Goal: Check status: Check status

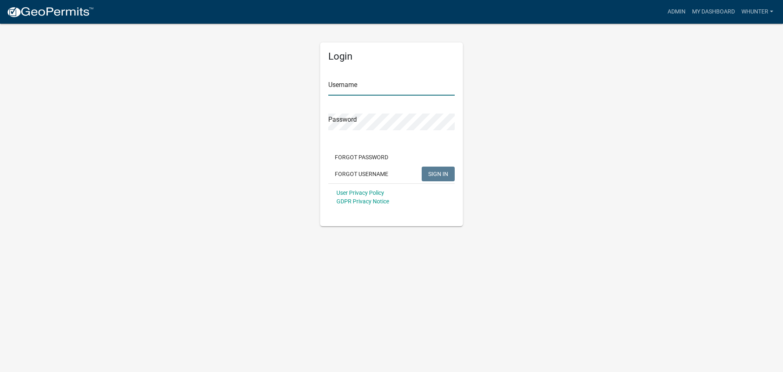
type input "whunter"
click at [436, 172] on span "SIGN IN" at bounding box center [438, 173] width 20 height 7
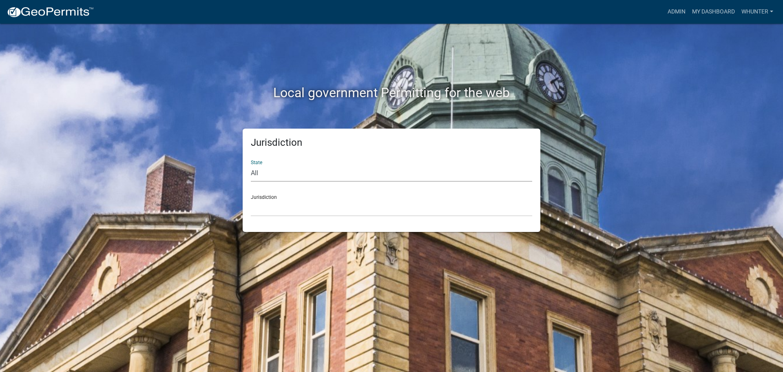
drag, startPoint x: 311, startPoint y: 176, endPoint x: 310, endPoint y: 180, distance: 4.3
click at [311, 177] on select "All [US_STATE] [US_STATE] [US_STATE] [US_STATE] [US_STATE] [US_STATE] [US_STATE…" at bounding box center [391, 173] width 281 height 17
select select "[US_STATE]"
click at [251, 165] on select "All [US_STATE] [US_STATE] [US_STATE] [US_STATE] [US_STATE] [US_STATE] [US_STATE…" at bounding box center [391, 173] width 281 height 17
drag, startPoint x: 310, startPoint y: 180, endPoint x: 293, endPoint y: 215, distance: 39.2
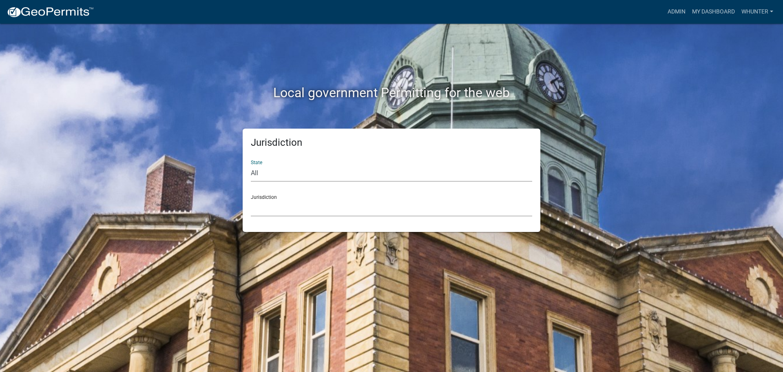
click at [292, 210] on select "City of [GEOGRAPHIC_DATA], [US_STATE] [GEOGRAPHIC_DATA], [US_STATE][PERSON_NAME…" at bounding box center [391, 207] width 281 height 17
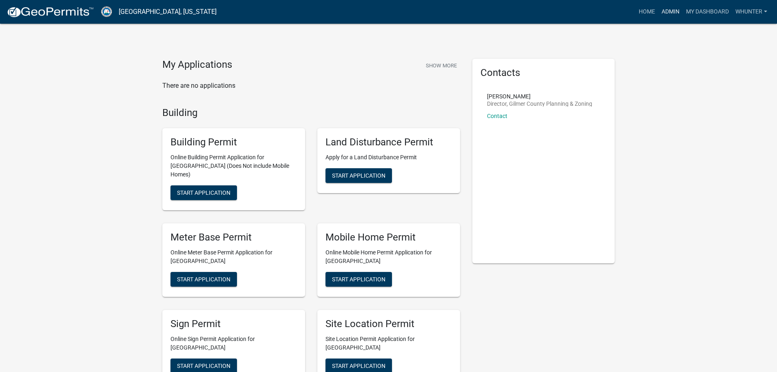
click at [677, 7] on link "Admin" at bounding box center [670, 11] width 24 height 15
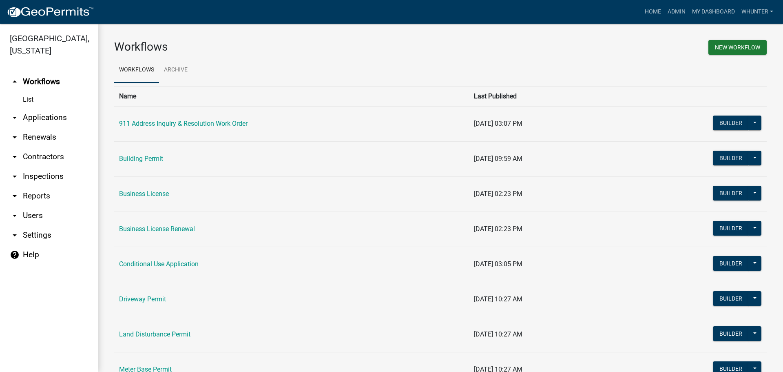
click at [79, 121] on link "arrow_drop_down Applications" at bounding box center [49, 118] width 98 height 20
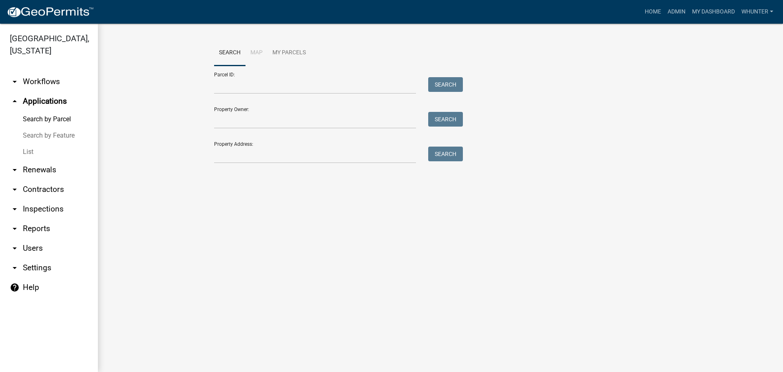
click at [49, 155] on link "List" at bounding box center [49, 152] width 98 height 16
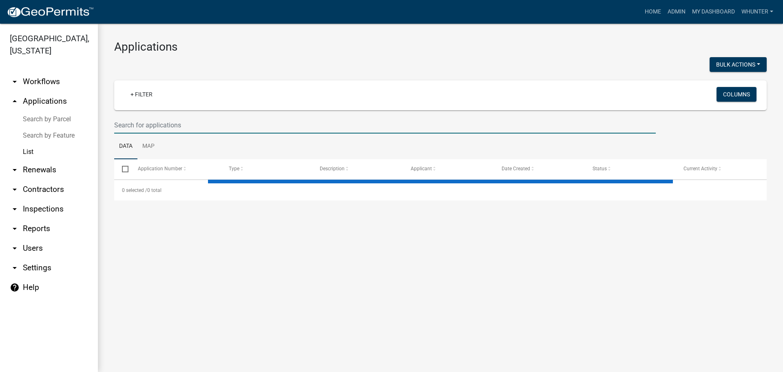
click at [245, 120] on input "text" at bounding box center [385, 125] width 542 height 17
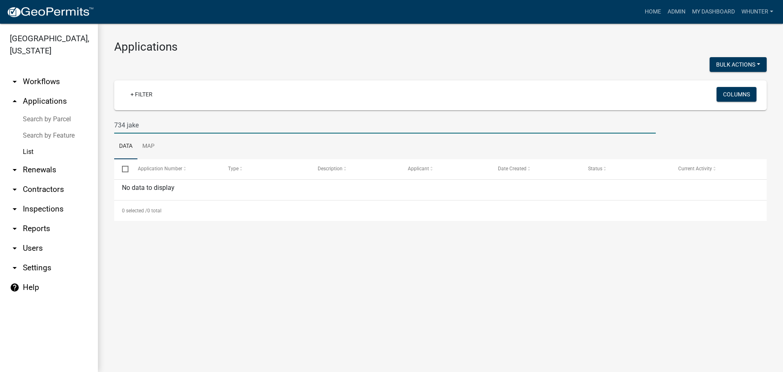
drag, startPoint x: 139, startPoint y: 120, endPoint x: 461, endPoint y: 135, distance: 322.1
click at [0, 86] on div "[GEOGRAPHIC_DATA], [US_STATE] arrow_drop_down Workflows List arrow_drop_up Appl…" at bounding box center [391, 198] width 783 height 348
type input "234 jake"
click at [55, 124] on link "Search by Parcel" at bounding box center [49, 119] width 98 height 16
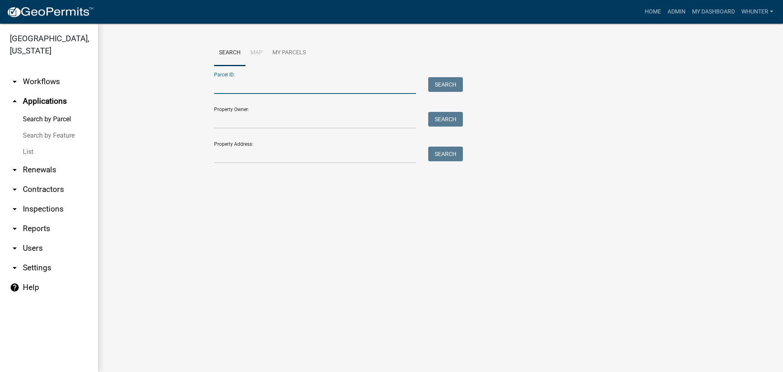
paste input "3022N 032"
drag, startPoint x: 226, startPoint y: 86, endPoint x: 232, endPoint y: 85, distance: 7.0
click at [226, 86] on input "3022N 032" at bounding box center [315, 85] width 202 height 17
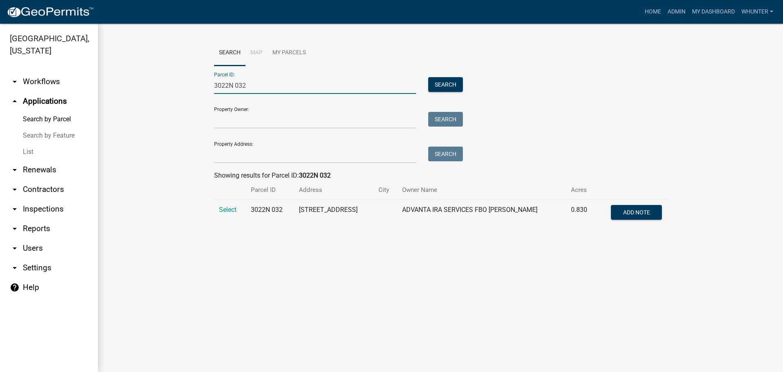
type input "3022N 032"
click at [240, 215] on td "Select" at bounding box center [230, 213] width 32 height 27
click at [232, 211] on span "Select" at bounding box center [228, 210] width 18 height 8
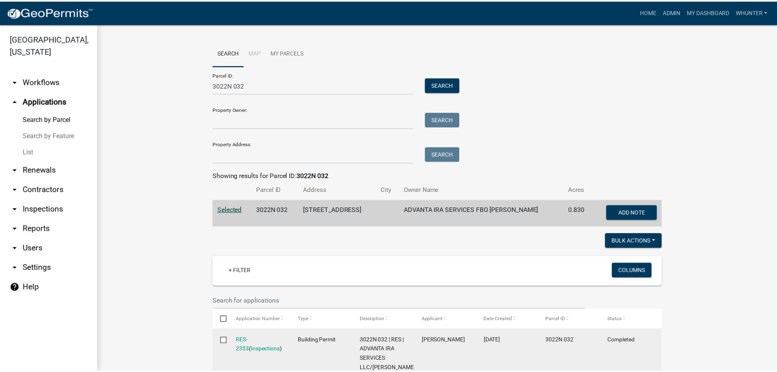
scroll to position [82, 0]
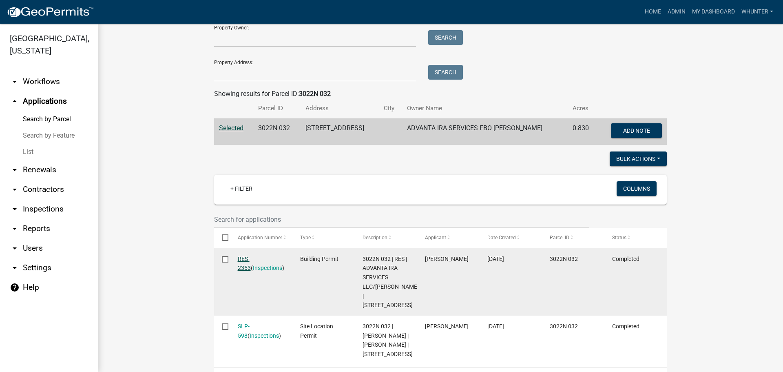
click at [250, 259] on link "RES-2353" at bounding box center [244, 263] width 13 height 16
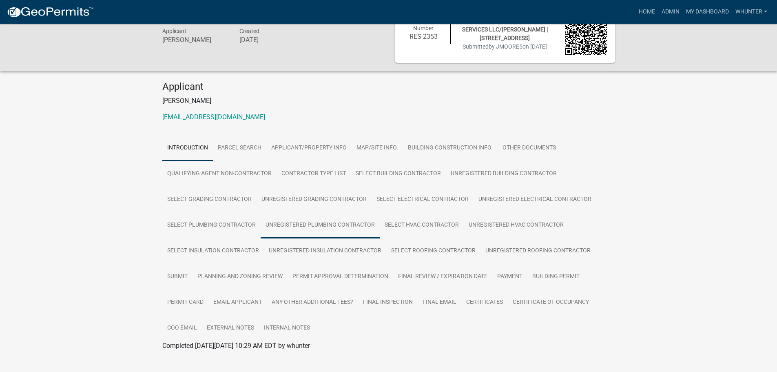
scroll to position [40, 0]
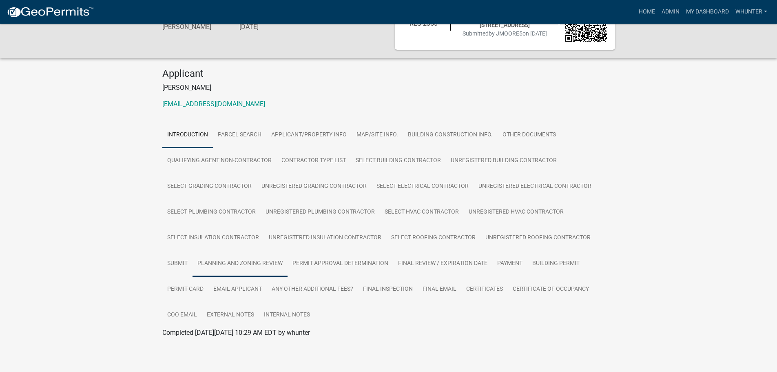
click at [235, 264] on link "Planning and Zoning Review" at bounding box center [239, 263] width 95 height 26
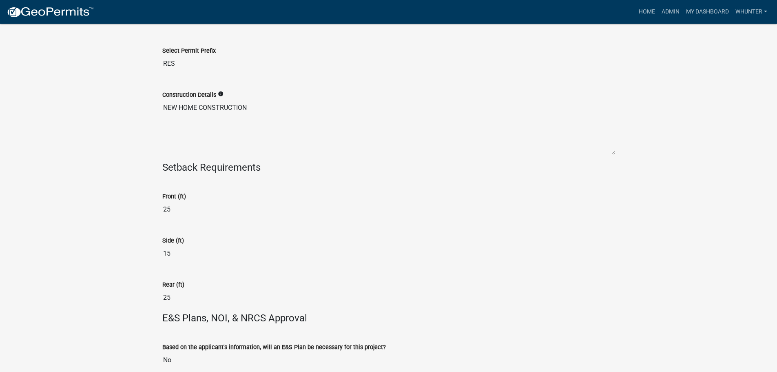
scroll to position [1973, 0]
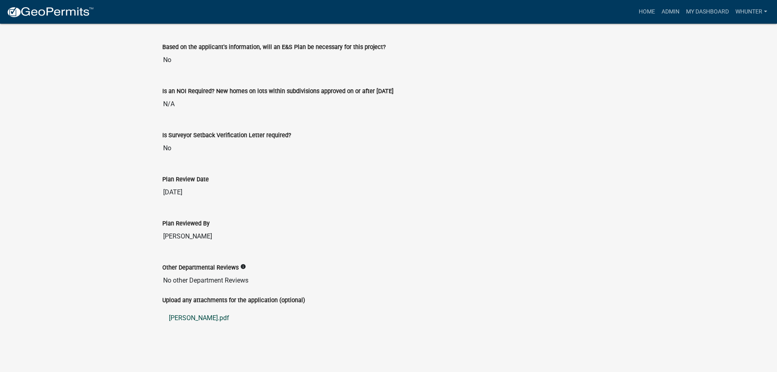
click at [183, 315] on link "[PERSON_NAME].pdf" at bounding box center [388, 318] width 453 height 20
click at [189, 322] on link "[PERSON_NAME].pdf" at bounding box center [388, 318] width 453 height 20
click at [197, 319] on link "[PERSON_NAME].pdf" at bounding box center [388, 318] width 453 height 20
